Goal: Entertainment & Leisure: Consume media (video, audio)

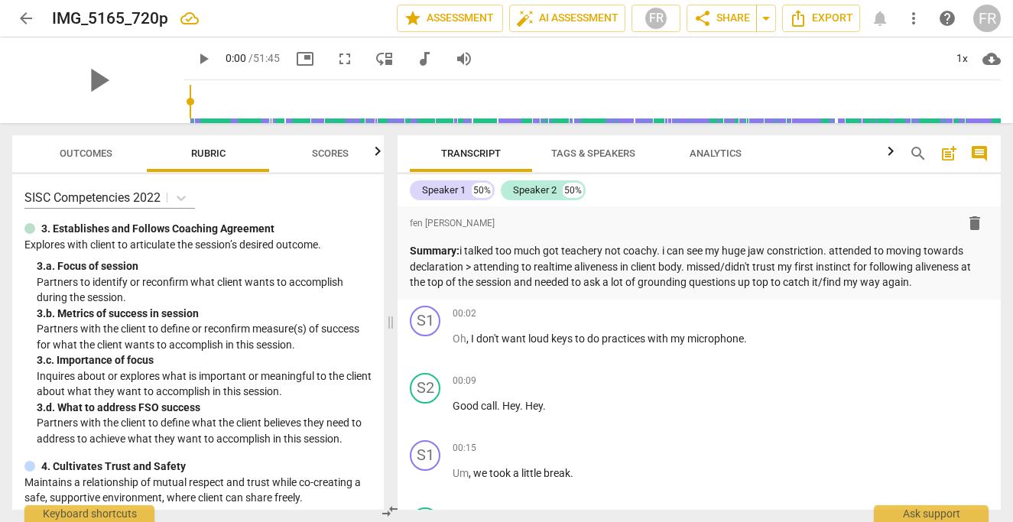
scroll to position [14549, 0]
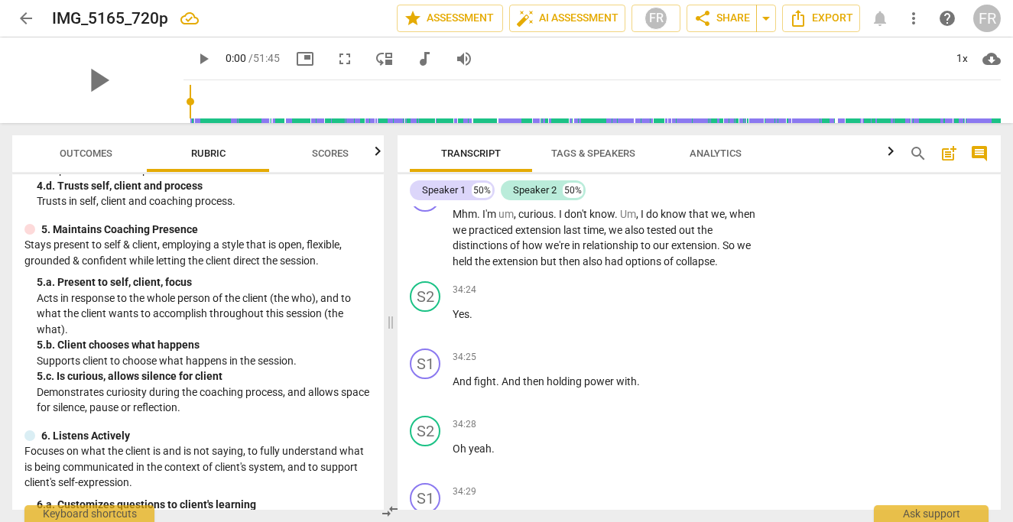
click at [321, 337] on div "5. b. Client chooses what happens" at bounding box center [204, 345] width 335 height 16
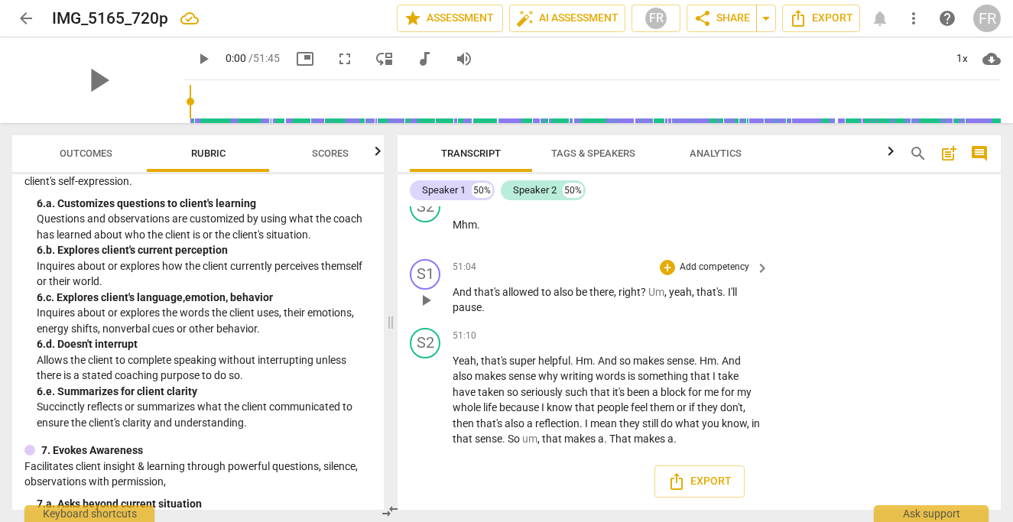
scroll to position [22899, 0]
type input "3056"
click at [985, 102] on input "range" at bounding box center [596, 101] width 812 height 49
click at [194, 57] on span "play_arrow" at bounding box center [203, 59] width 18 height 18
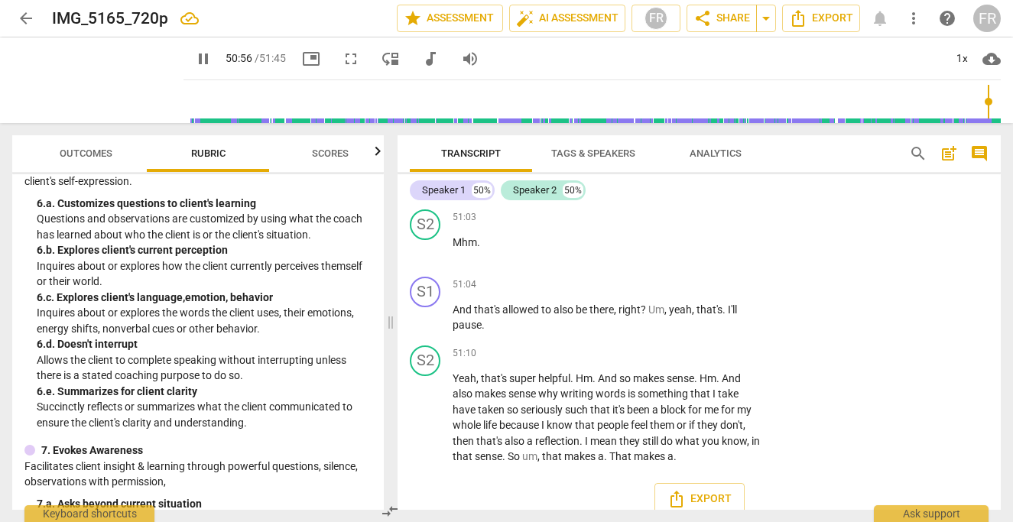
scroll to position [22689, 0]
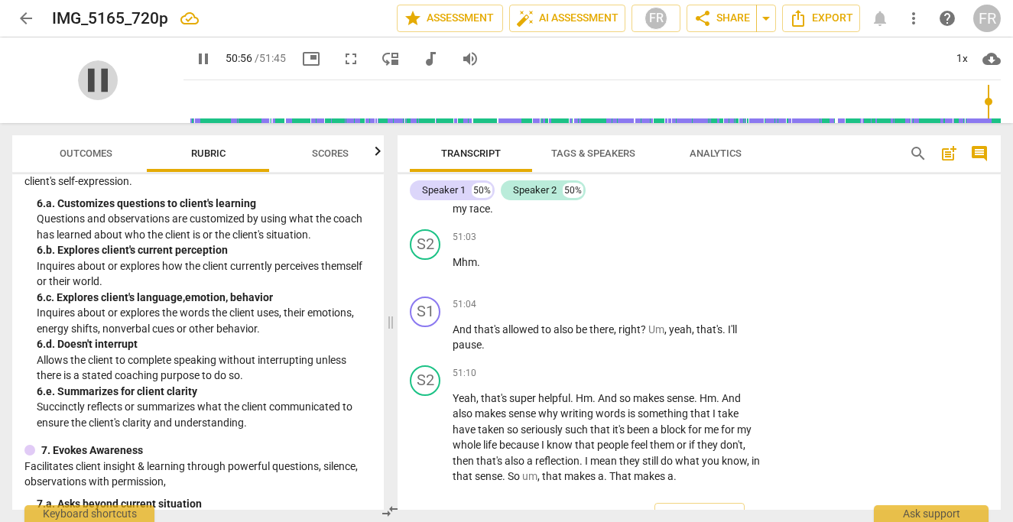
click at [78, 86] on span "pause" at bounding box center [98, 80] width 40 height 40
click at [78, 75] on span "play_arrow" at bounding box center [98, 80] width 40 height 40
click at [78, 80] on span "pause" at bounding box center [98, 80] width 40 height 40
click at [302, 55] on span "picture_in_picture" at bounding box center [311, 59] width 18 height 18
click at [577, 138] on div "S2 play_arrow pause 50:52 + Add competency keyboard_arrow_right Hm ." at bounding box center [700, 104] width 604 height 67
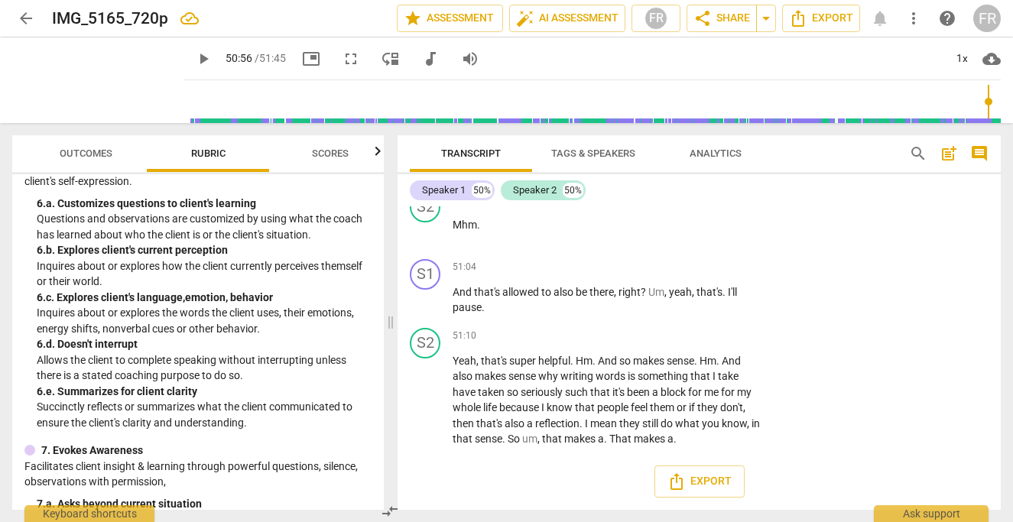
scroll to position [22899, 0]
click at [194, 54] on span "play_arrow" at bounding box center [203, 59] width 18 height 18
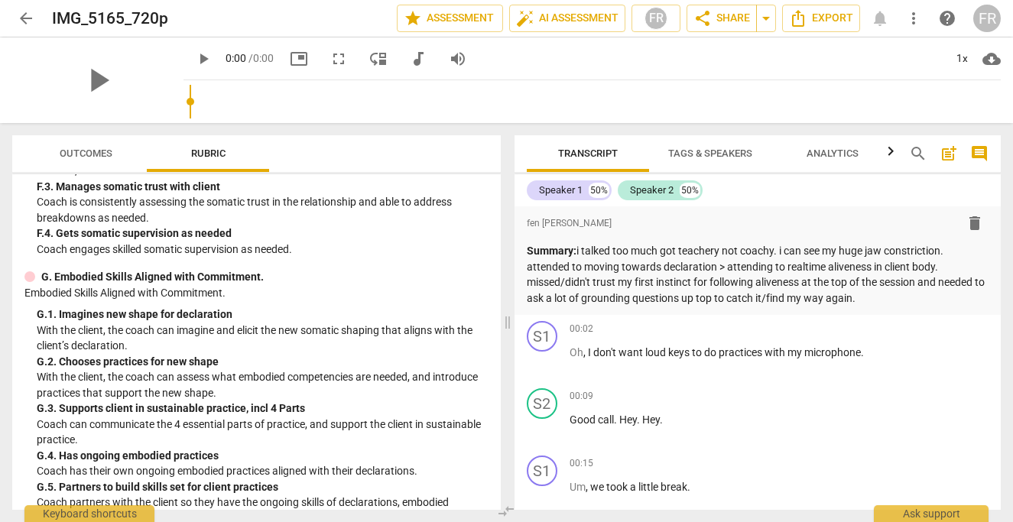
scroll to position [3786, 0]
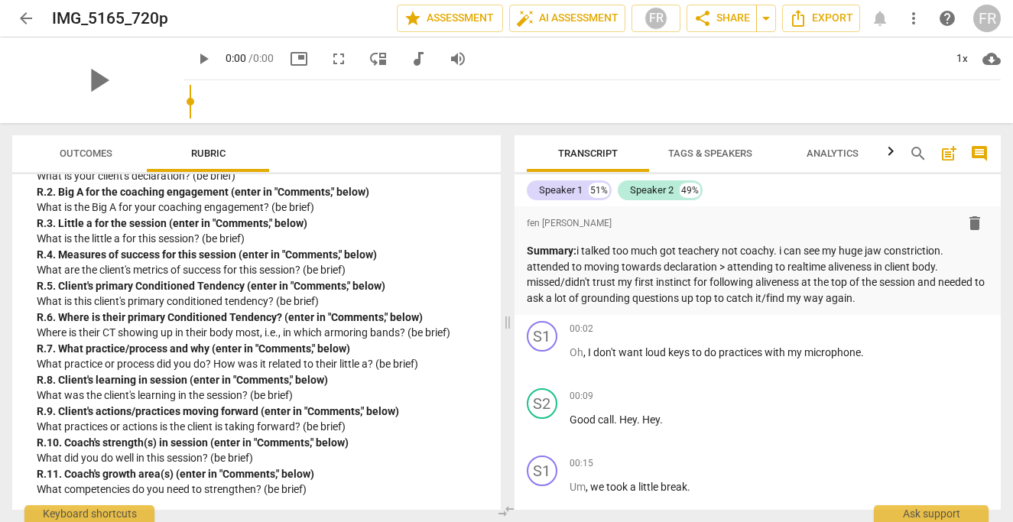
click at [982, 100] on input "range" at bounding box center [596, 101] width 812 height 49
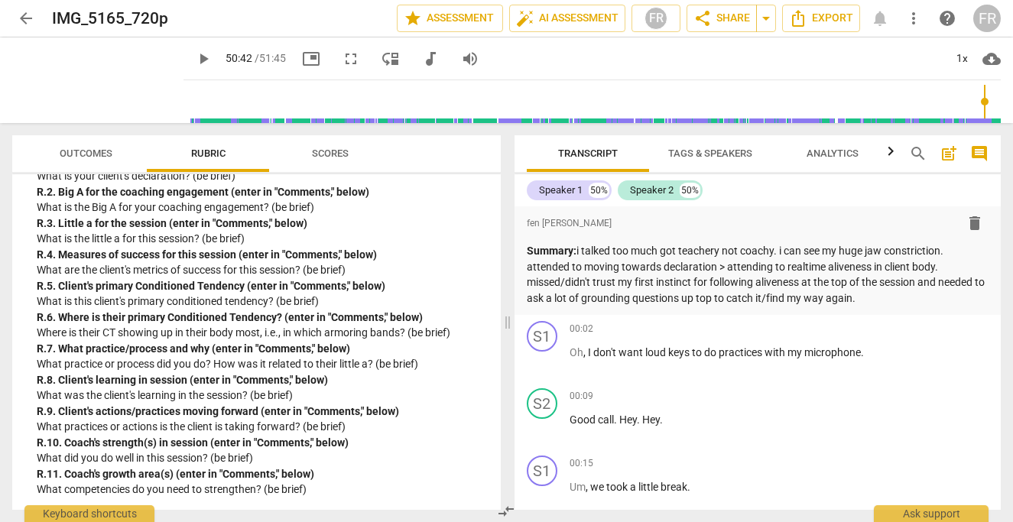
click at [981, 103] on input "range" at bounding box center [596, 101] width 812 height 49
click at [190, 58] on span "play_arrow" at bounding box center [204, 59] width 28 height 18
click at [41, 111] on div "pause" at bounding box center [97, 80] width 171 height 86
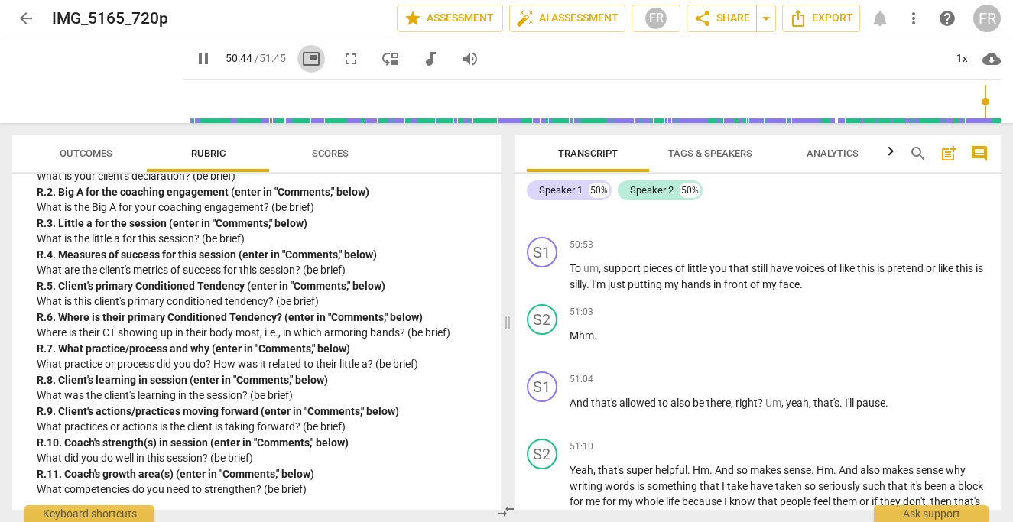
click at [302, 63] on span "picture_in_picture" at bounding box center [311, 59] width 18 height 18
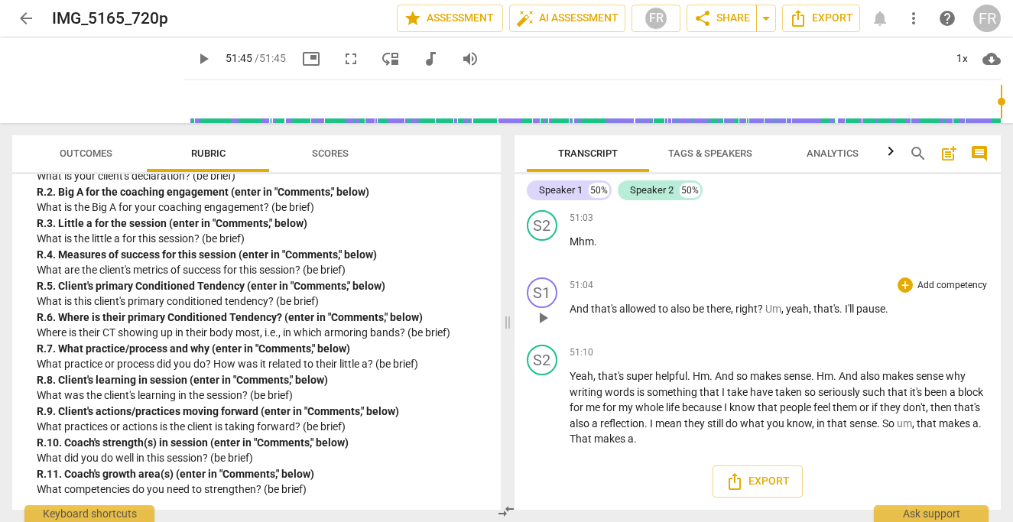
type input "3105"
